Goal: Transaction & Acquisition: Purchase product/service

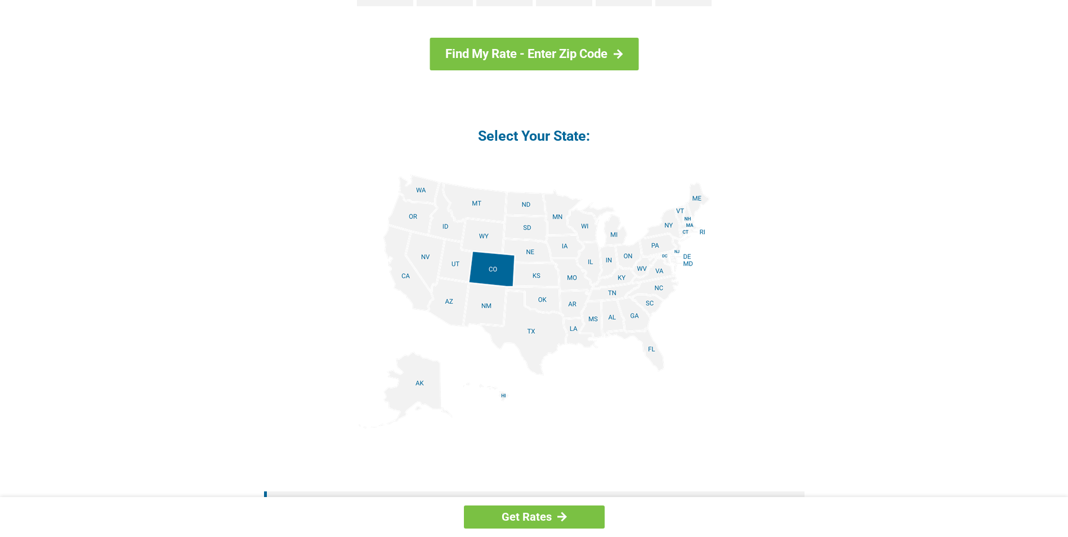
scroll to position [1239, 0]
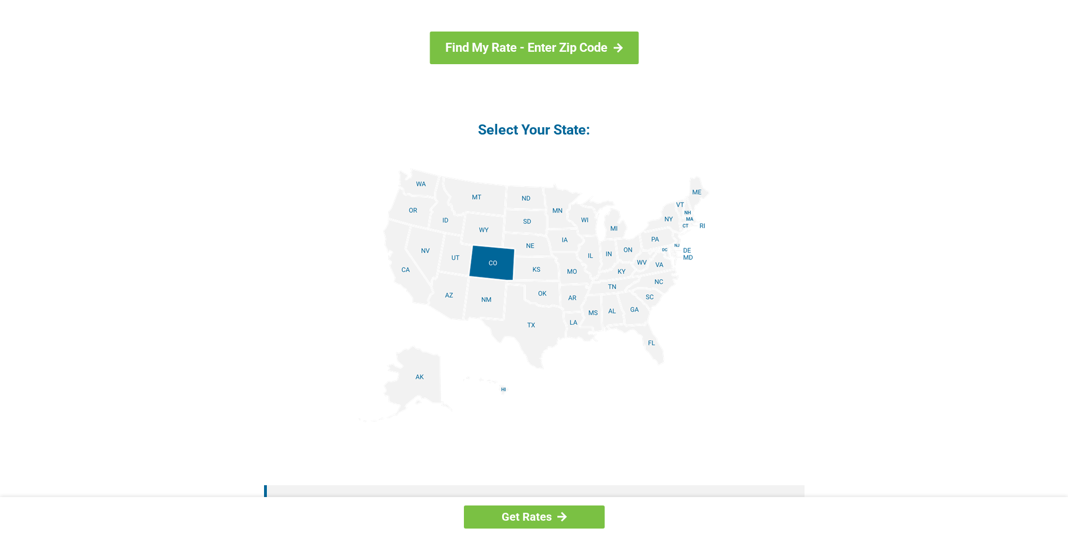
click at [618, 273] on img at bounding box center [534, 295] width 351 height 254
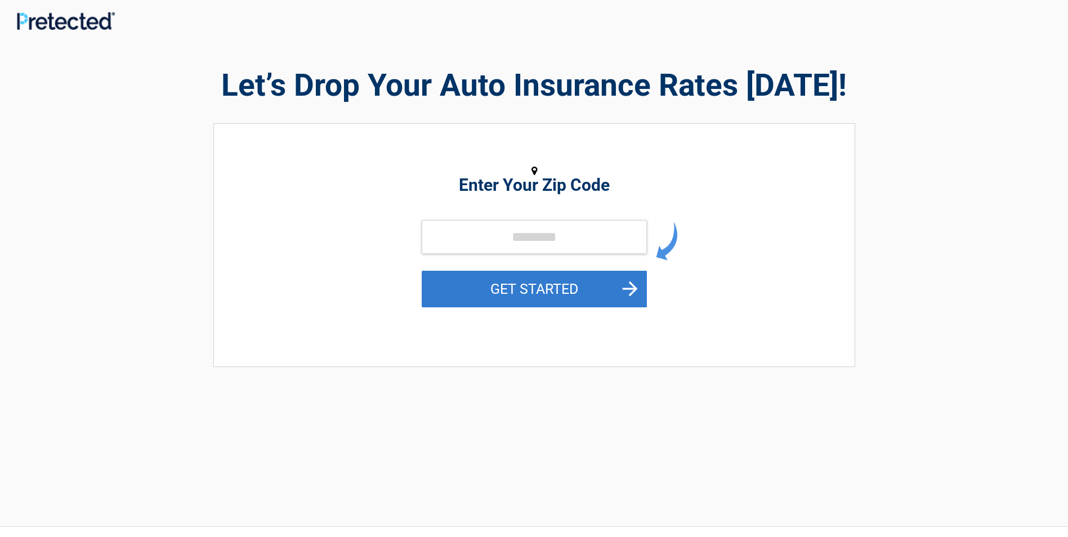
click at [630, 284] on button "GET STARTED" at bounding box center [534, 289] width 225 height 37
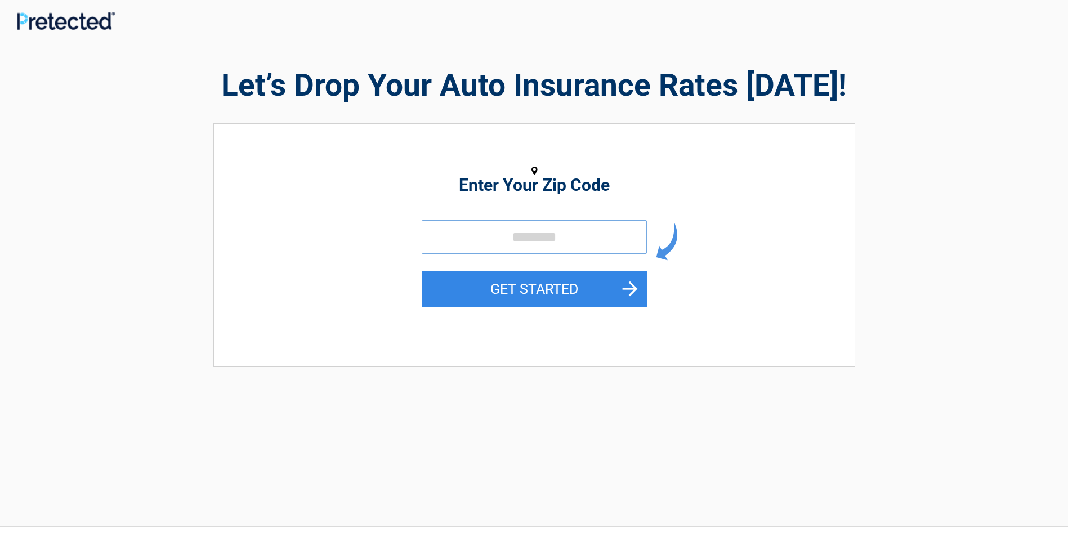
click at [507, 232] on input "tel" at bounding box center [534, 237] width 225 height 34
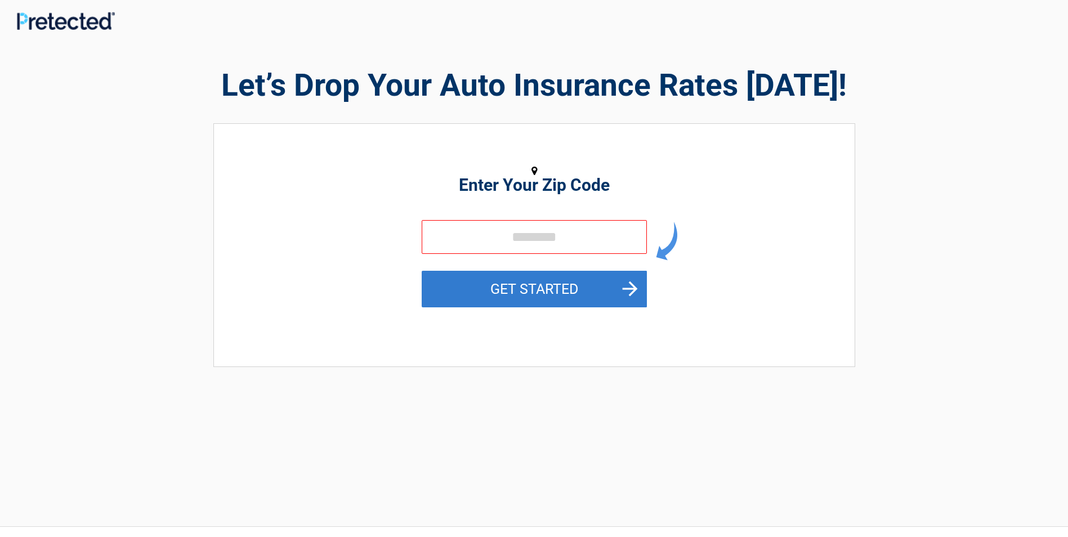
click at [636, 286] on button "GET STARTED" at bounding box center [534, 289] width 225 height 37
click at [564, 287] on button "GET STARTED" at bounding box center [534, 289] width 225 height 37
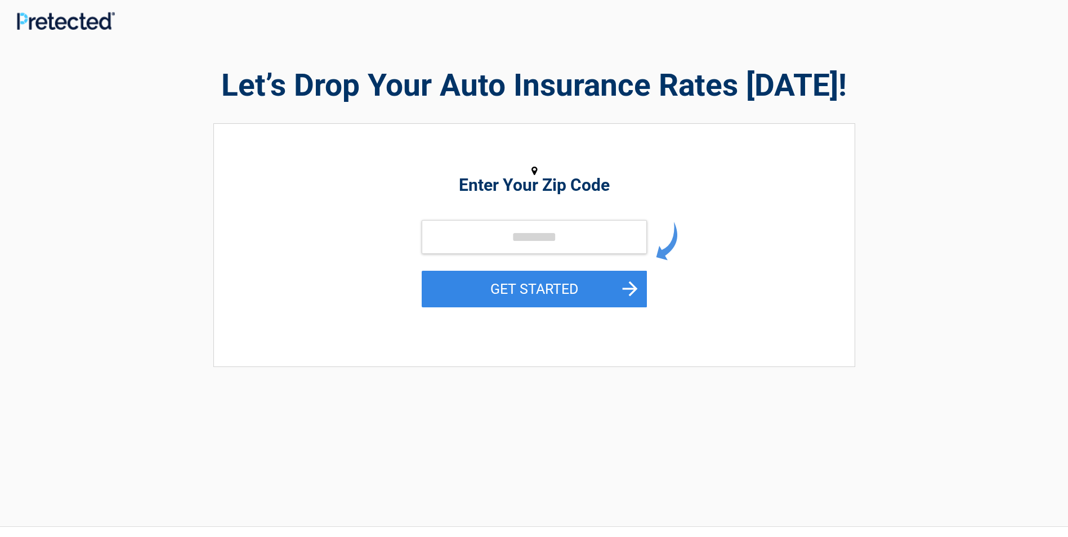
drag, startPoint x: 631, startPoint y: 289, endPoint x: 687, endPoint y: 319, distance: 63.2
click at [687, 319] on div "GET STARTED" at bounding box center [534, 276] width 517 height 113
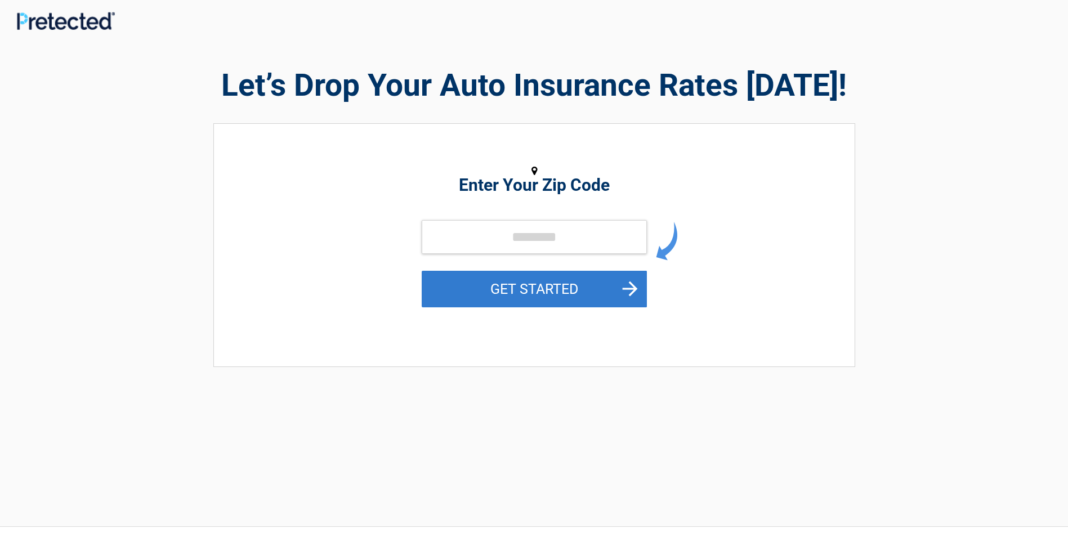
click at [529, 287] on button "GET STARTED" at bounding box center [534, 289] width 225 height 37
